Goal: Book appointment/travel/reservation

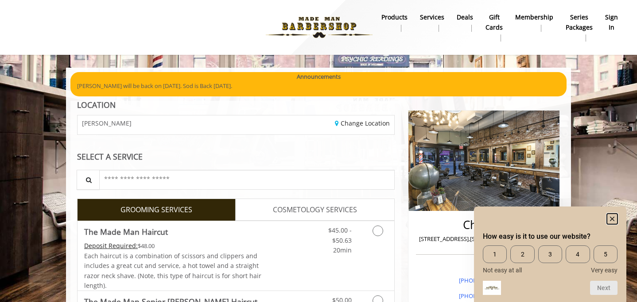
click at [612, 217] on rect "Hide survey" at bounding box center [612, 219] width 11 height 11
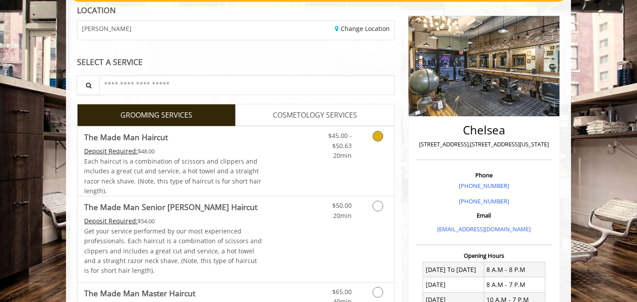
scroll to position [96, 0]
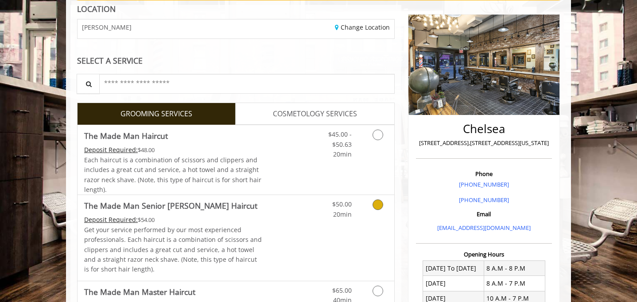
click at [274, 220] on link "Discounted Price" at bounding box center [288, 237] width 53 height 85
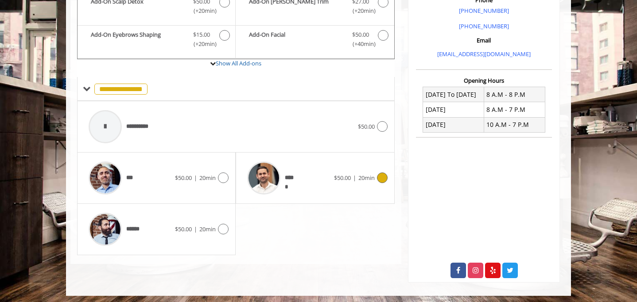
scroll to position [273, 0]
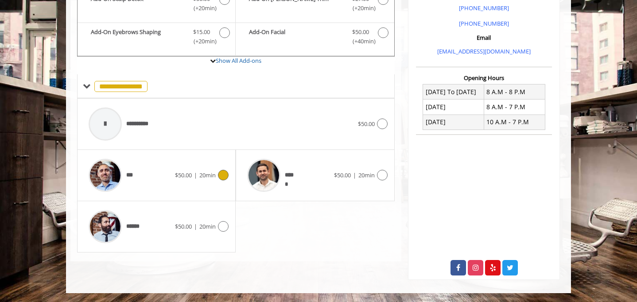
click at [218, 183] on div "*** $50.00 | 20min" at bounding box center [156, 176] width 144 height 42
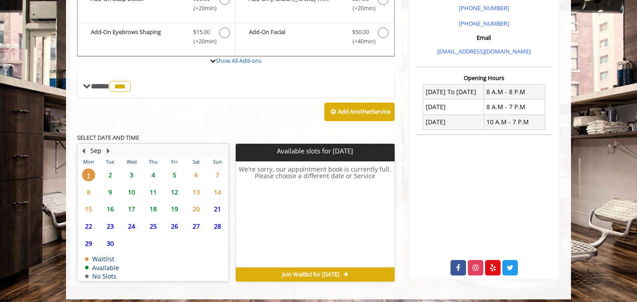
click at [111, 173] on span "2" at bounding box center [110, 175] width 13 height 13
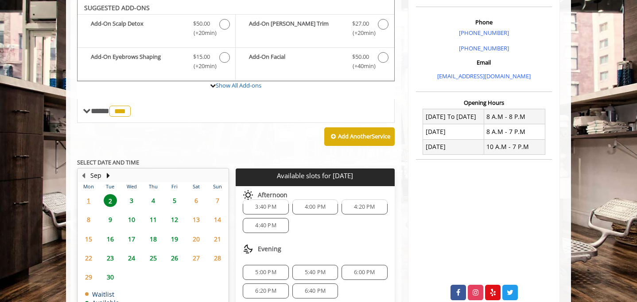
scroll to position [292, 0]
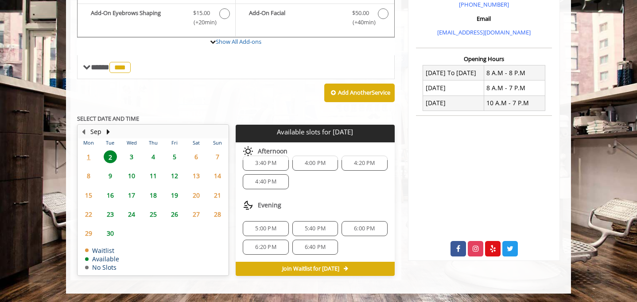
click at [363, 230] on span "6:00 PM" at bounding box center [364, 228] width 21 height 7
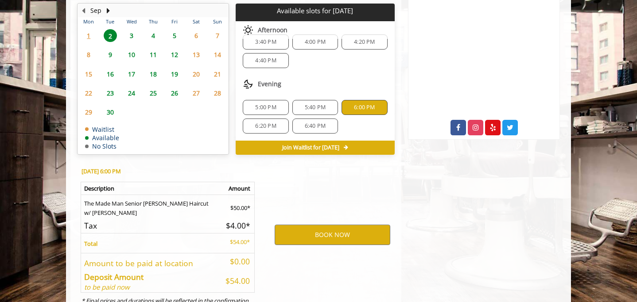
scroll to position [452, 0]
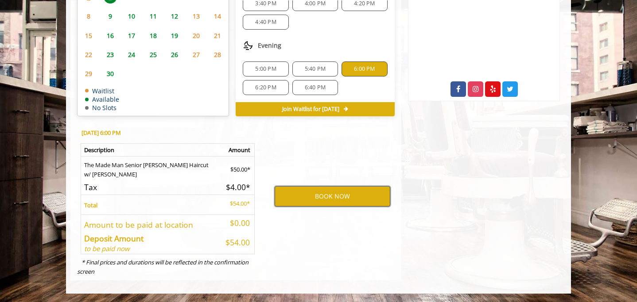
click at [333, 199] on button "BOOK NOW" at bounding box center [333, 196] width 116 height 20
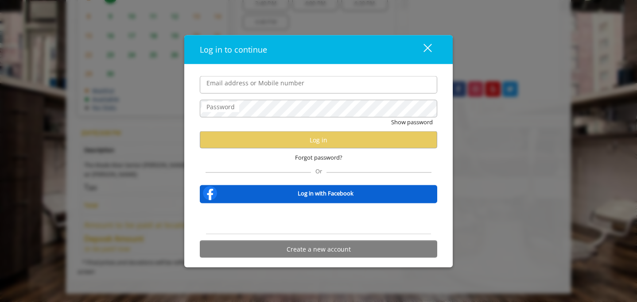
type input "**********"
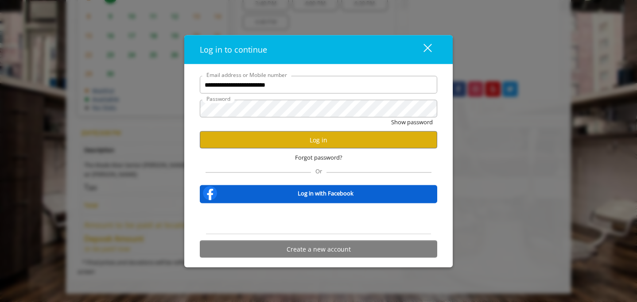
scroll to position [0, 0]
click at [314, 147] on button "Log in" at bounding box center [318, 140] width 237 height 17
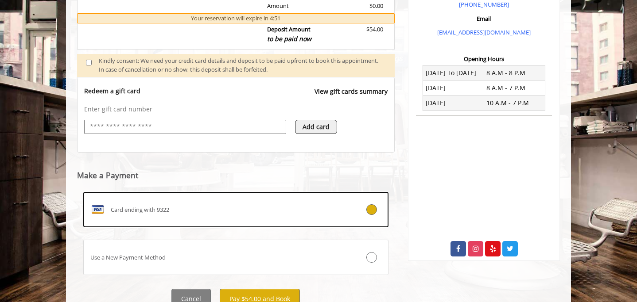
scroll to position [329, 0]
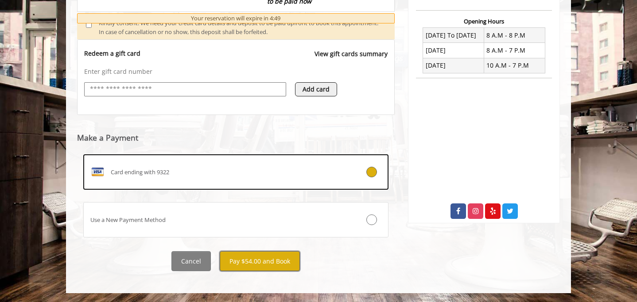
click at [269, 268] on button "Pay $54.00 and Book" at bounding box center [260, 262] width 80 height 20
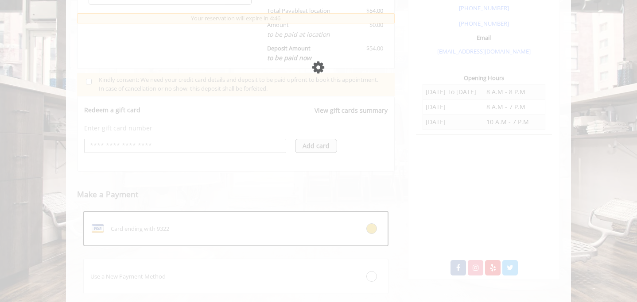
scroll to position [258, 0]
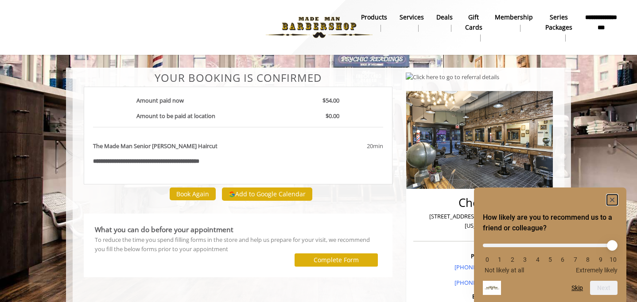
click at [615, 203] on rect "Hide survey" at bounding box center [612, 200] width 11 height 11
